Goal: Task Accomplishment & Management: Complete application form

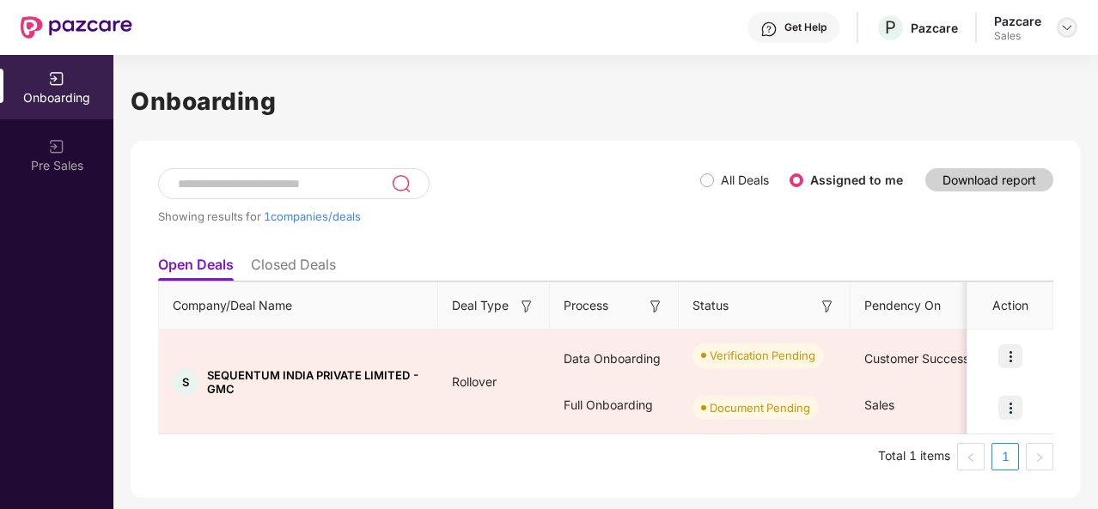
click at [1071, 30] on img at bounding box center [1067, 28] width 14 height 14
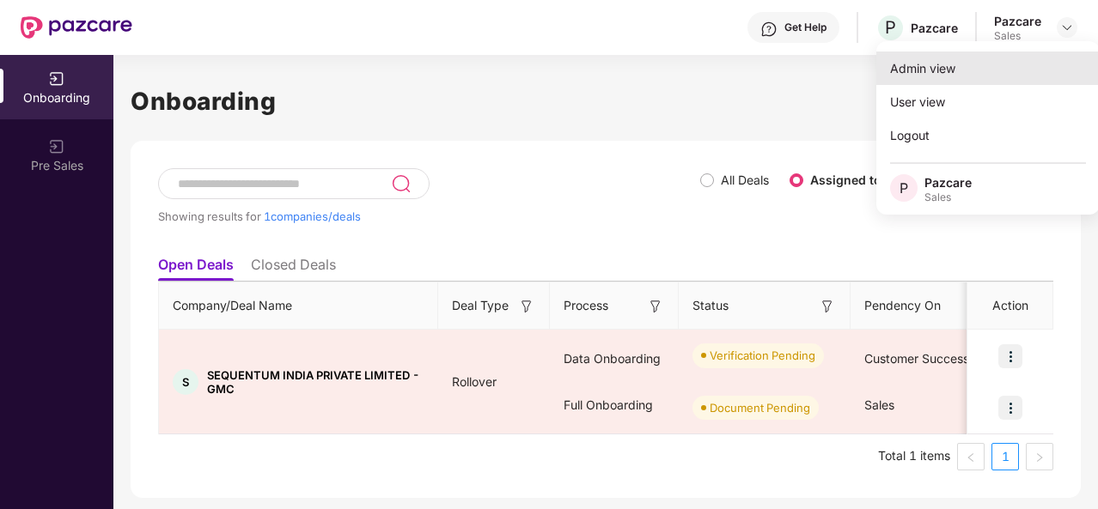
click at [950, 68] on div "Admin view" at bounding box center [987, 68] width 223 height 33
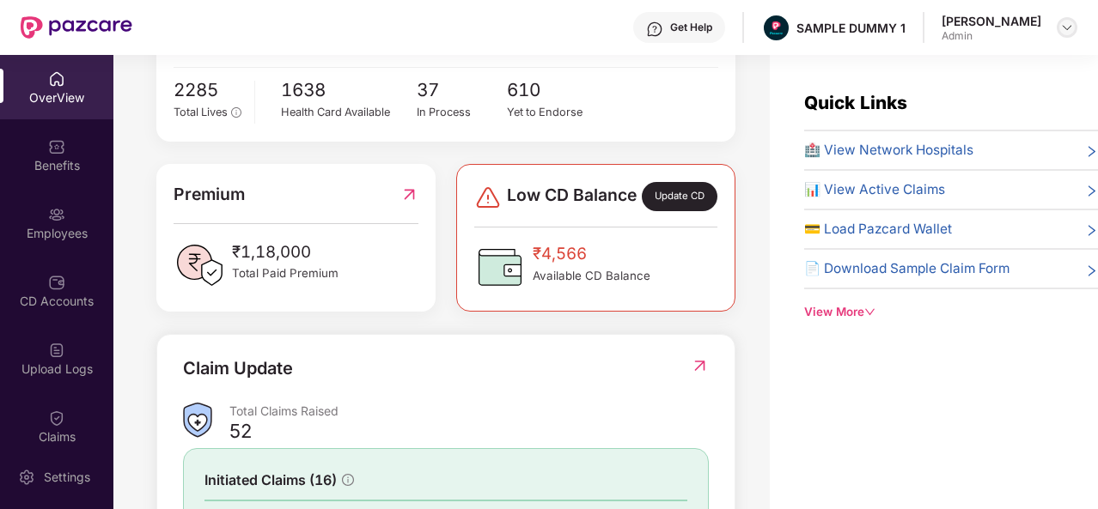
click at [1074, 21] on div at bounding box center [1066, 27] width 21 height 21
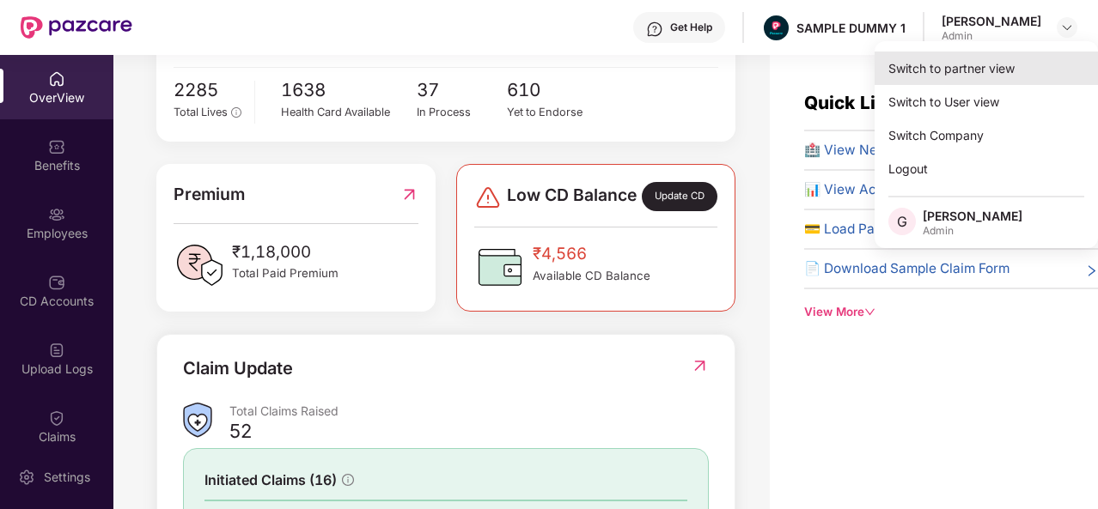
click at [959, 68] on div "Switch to partner view" at bounding box center [985, 68] width 223 height 33
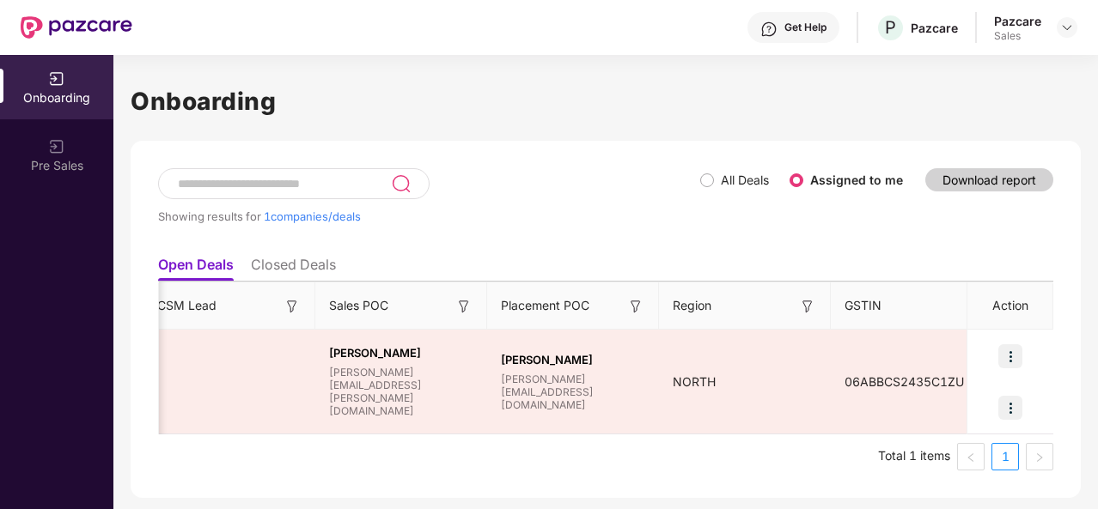
scroll to position [0, 1616]
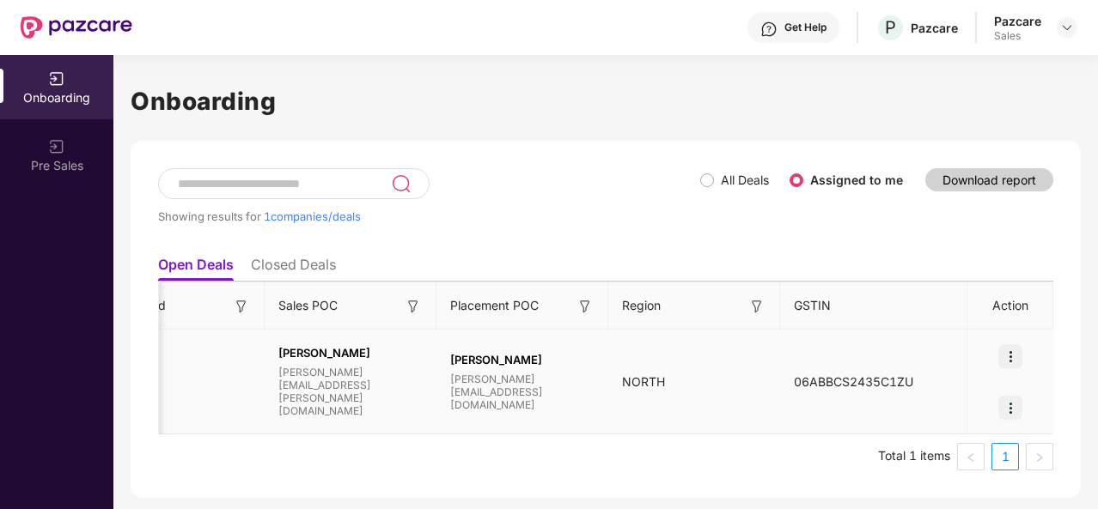
click at [1007, 401] on img at bounding box center [1010, 408] width 24 height 24
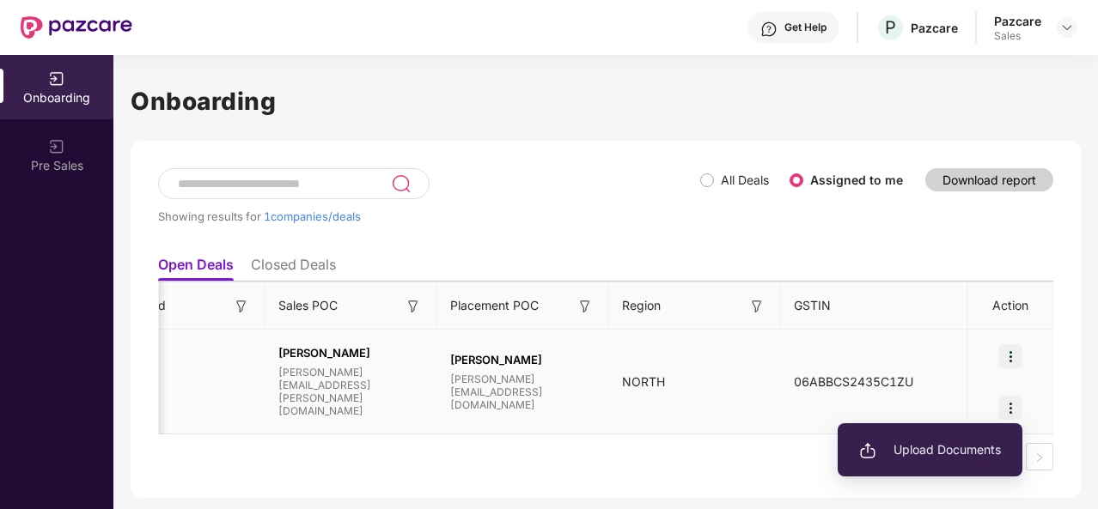
click at [954, 453] on span "Upload Documents" at bounding box center [930, 450] width 142 height 19
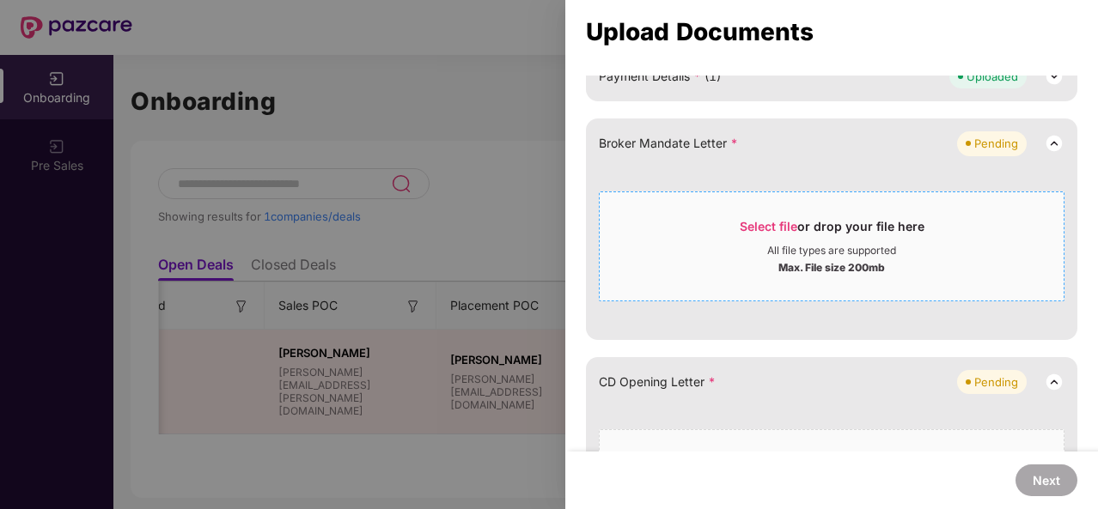
scroll to position [349, 0]
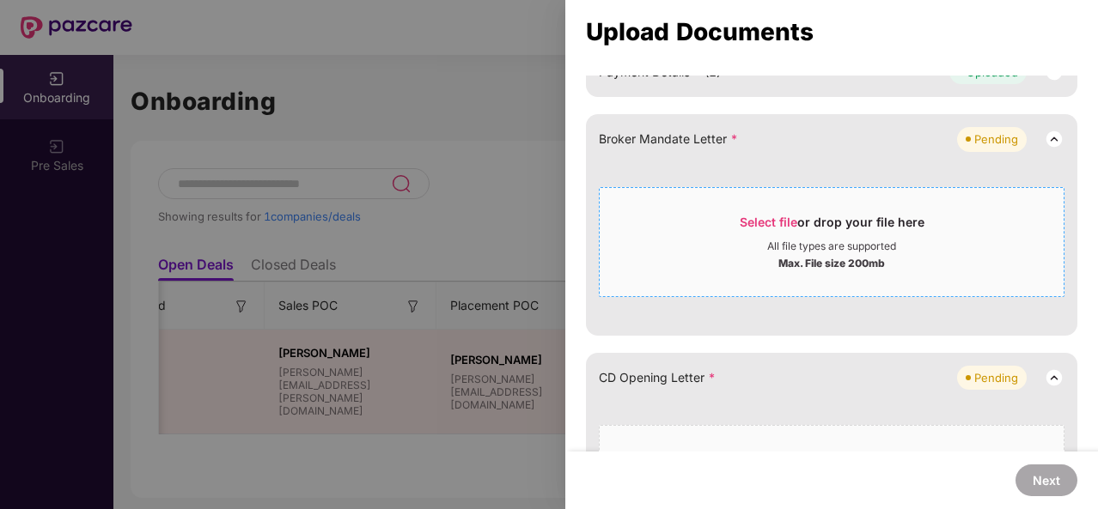
click at [735, 315] on div "Broker Mandate Letter * Pending Select file or drop your file here All file typ…" at bounding box center [831, 224] width 491 height 221
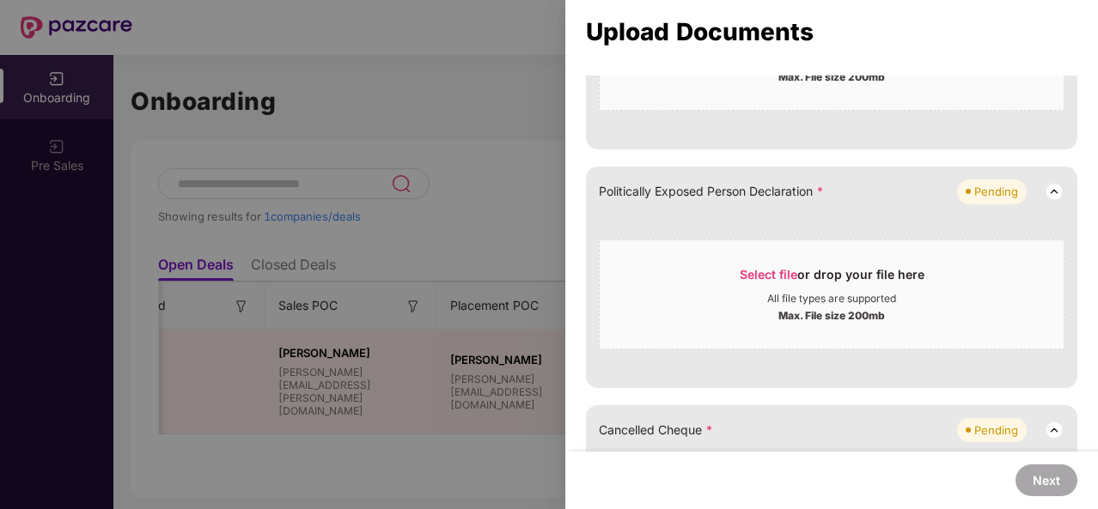
scroll to position [952, 0]
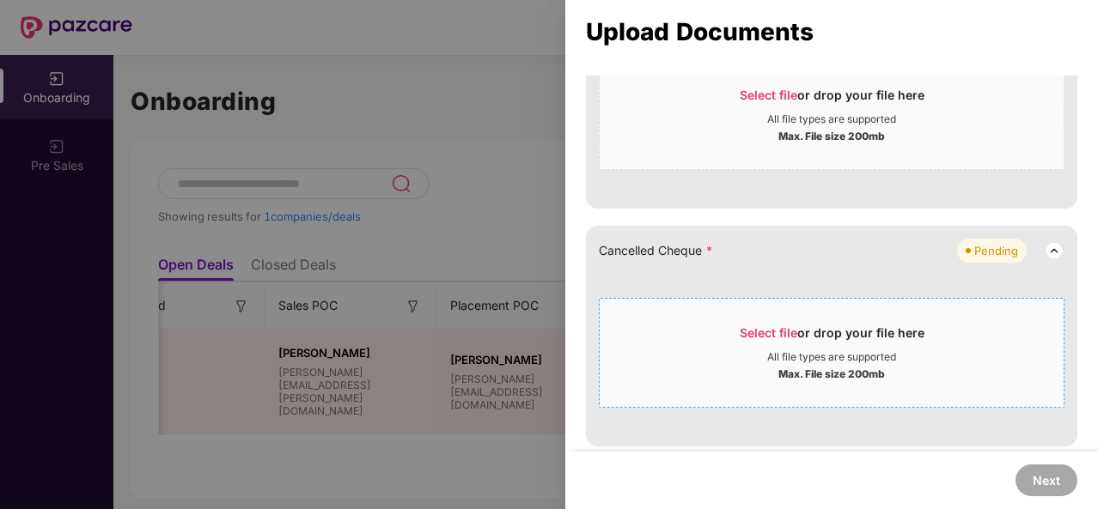
click at [767, 350] on div "All file types are supported" at bounding box center [831, 357] width 129 height 14
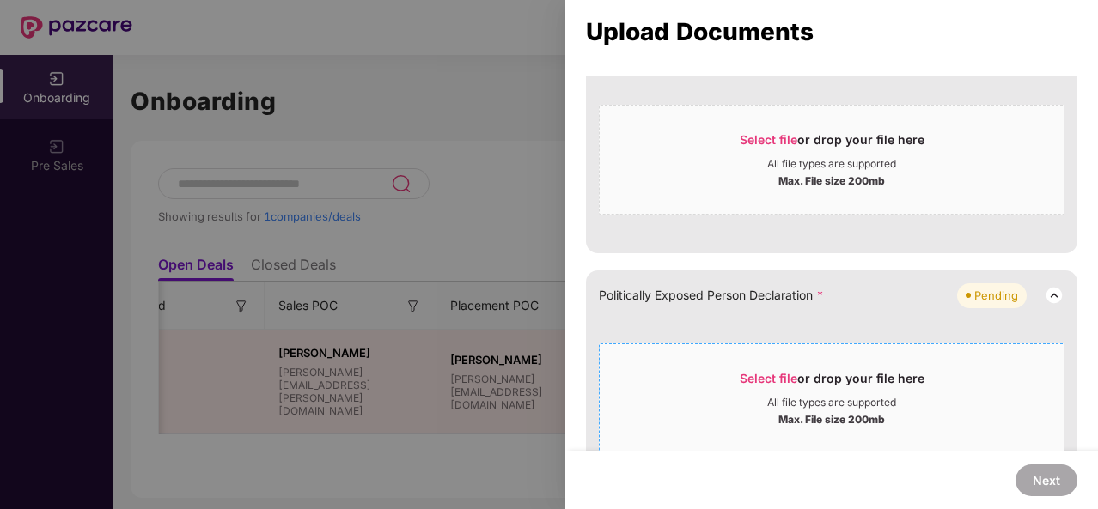
scroll to position [782, 0]
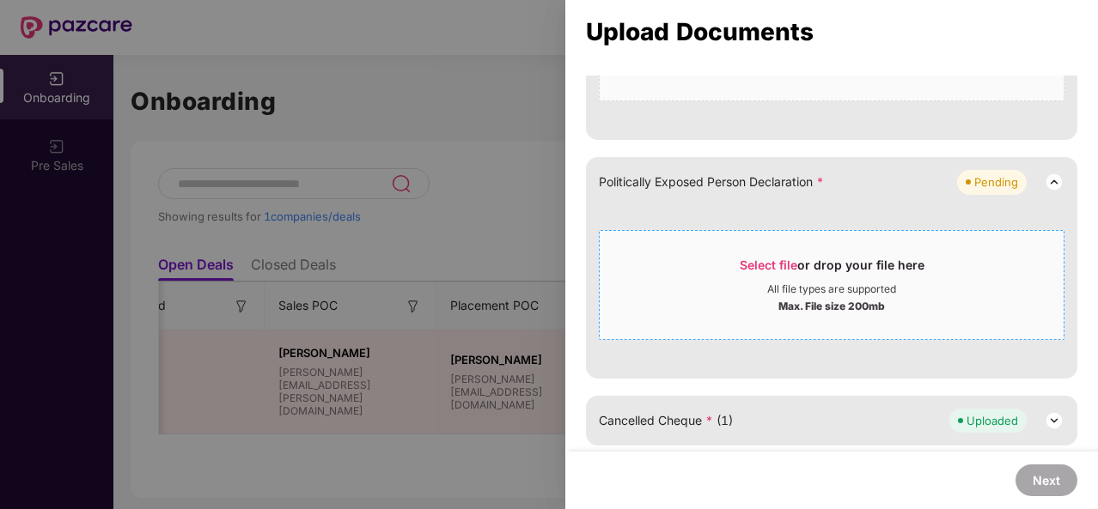
click at [720, 269] on div "Select file or drop your file here" at bounding box center [831, 270] width 464 height 26
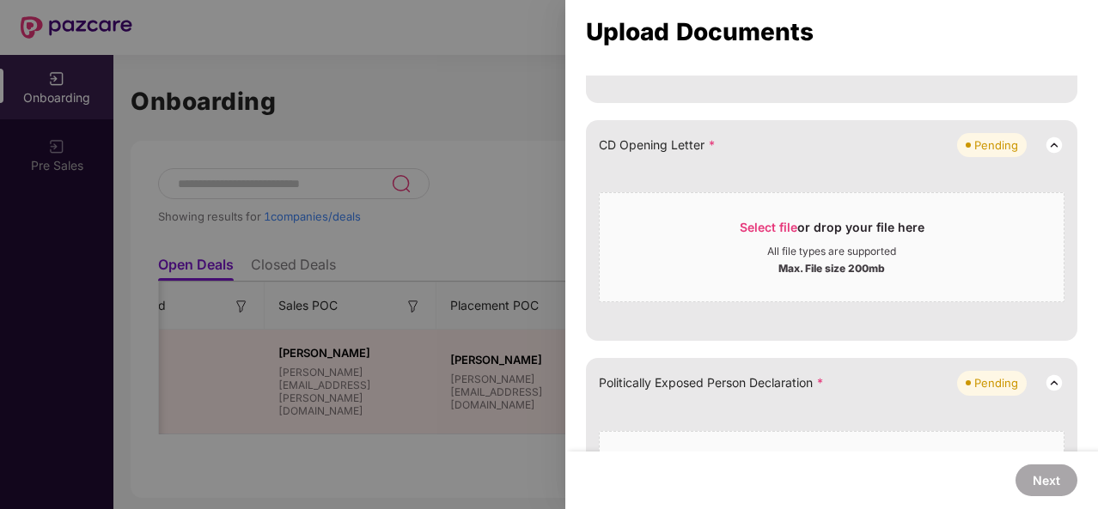
scroll to position [0, 0]
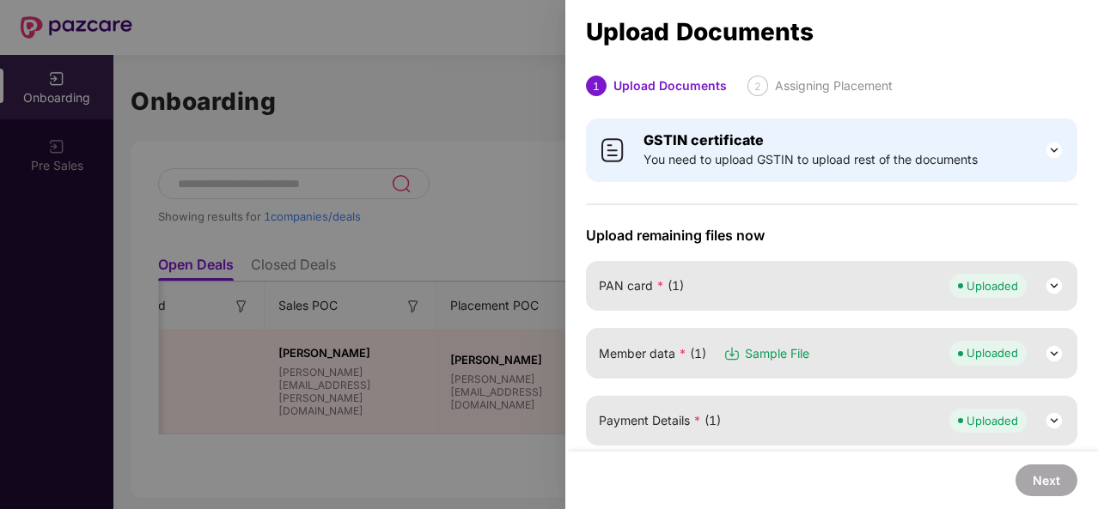
click at [441, 219] on div at bounding box center [549, 254] width 1098 height 509
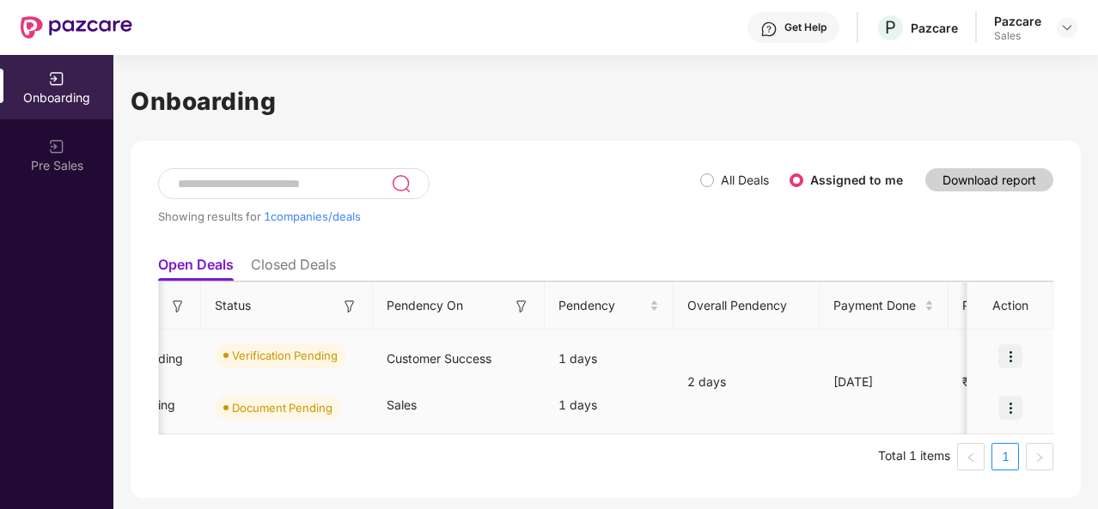
scroll to position [0, 407]
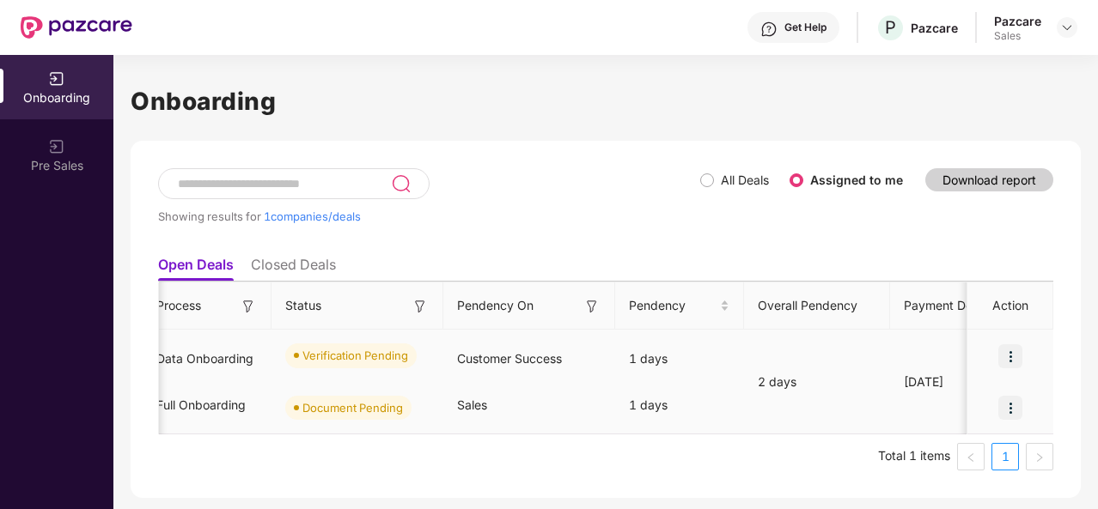
click at [1003, 348] on img at bounding box center [1010, 356] width 24 height 24
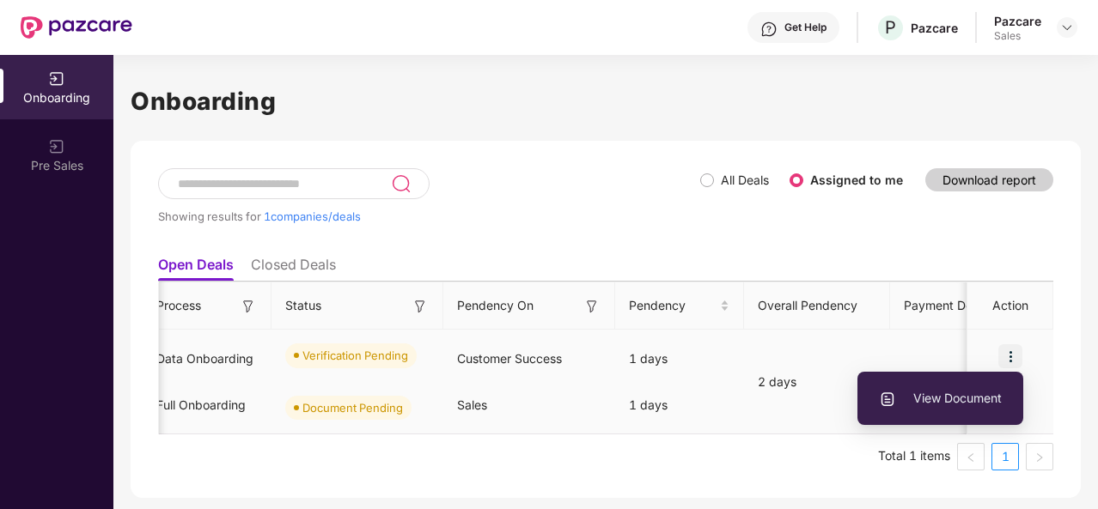
click at [948, 392] on span "View Document" at bounding box center [940, 398] width 123 height 19
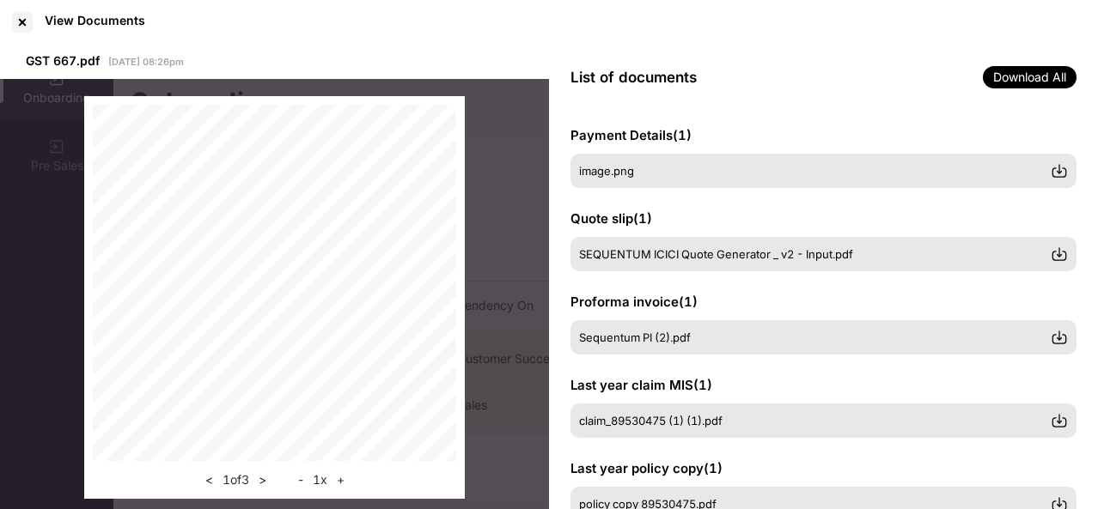
scroll to position [474, 0]
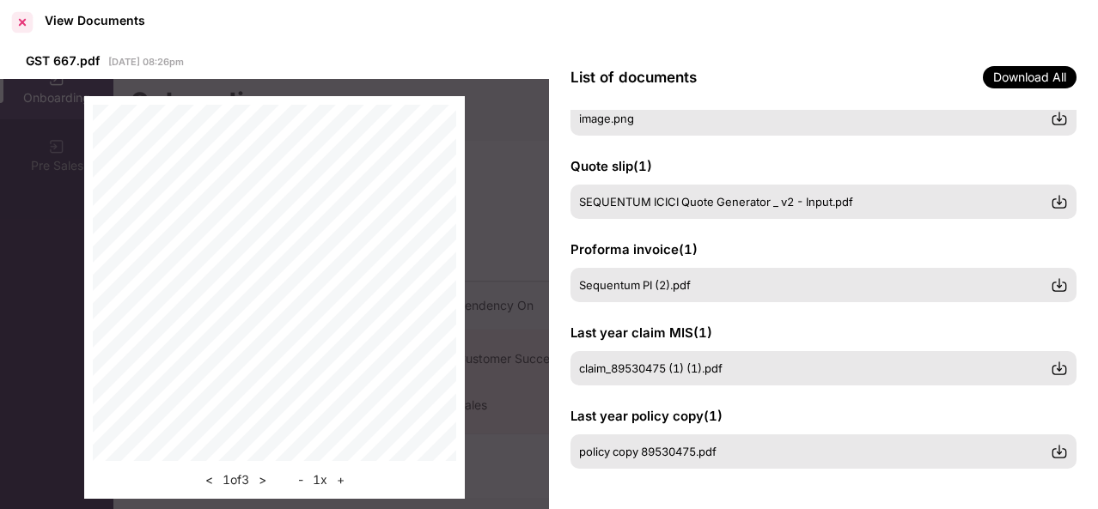
click at [16, 25] on div at bounding box center [22, 22] width 27 height 27
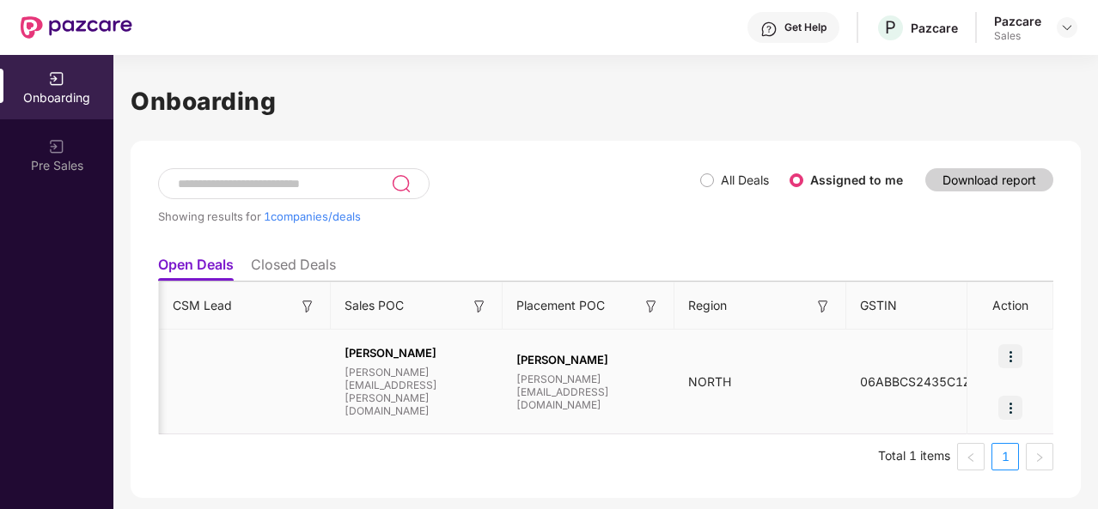
scroll to position [0, 1616]
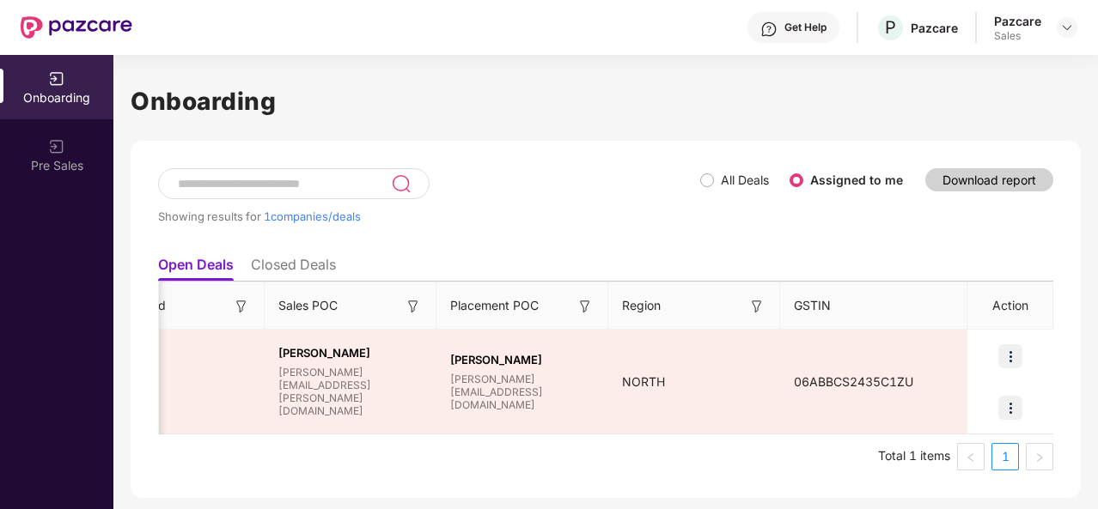
click at [532, 244] on div "Showing results for 1 companies/deals" at bounding box center [429, 207] width 542 height 79
